Goal: Task Accomplishment & Management: Manage account settings

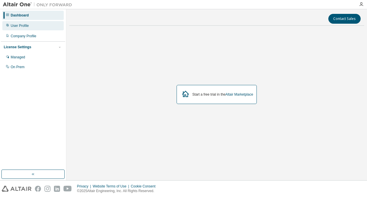
click at [19, 27] on div "User Profile" at bounding box center [20, 25] width 18 height 5
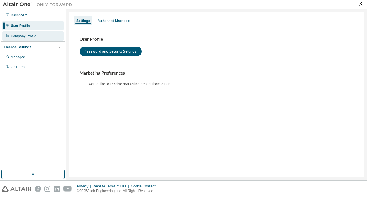
click at [22, 39] on div "Company Profile" at bounding box center [32, 35] width 61 height 9
